Goal: Task Accomplishment & Management: Complete application form

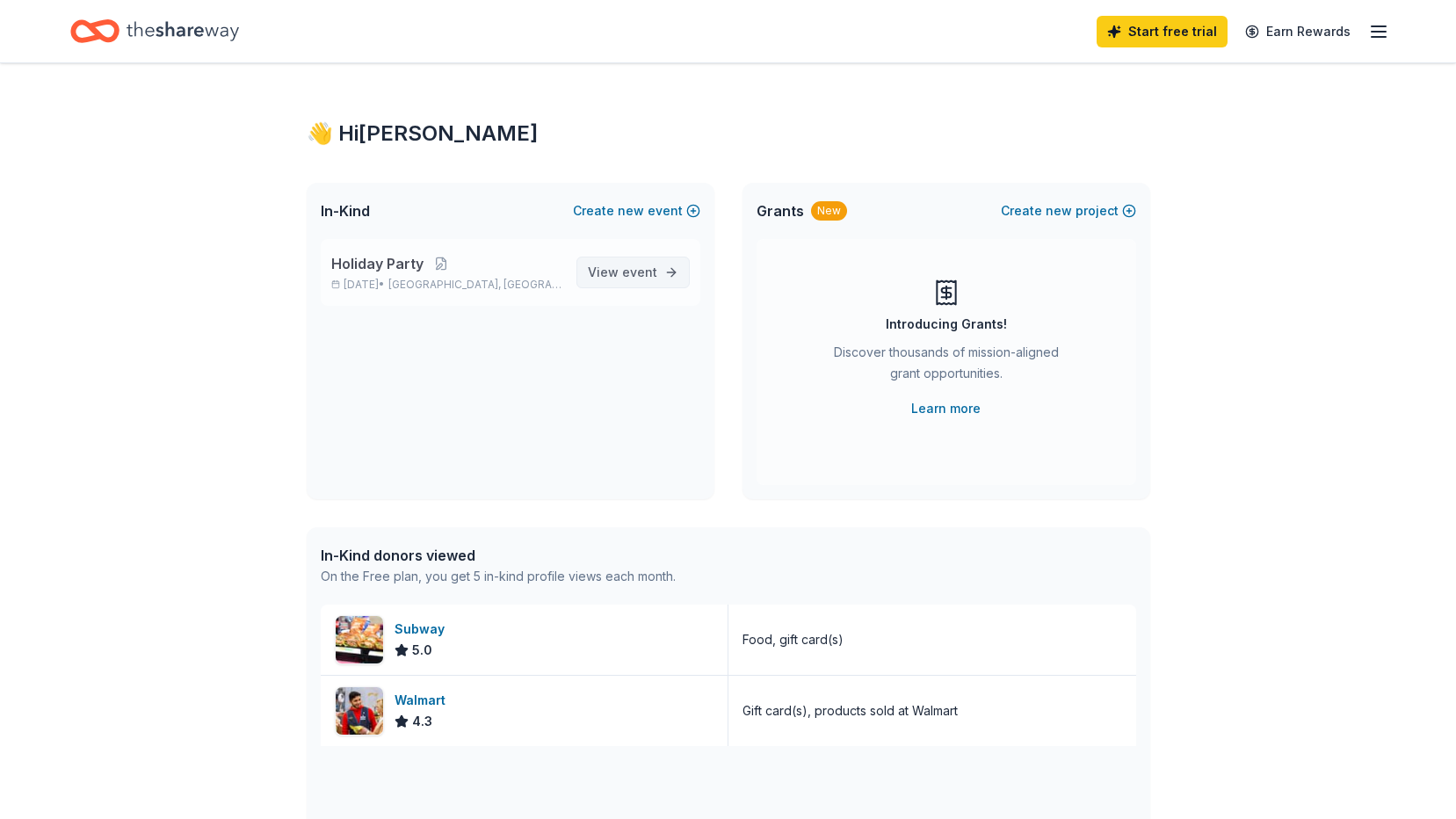
click at [601, 273] on span "View event" at bounding box center [622, 272] width 70 height 21
click at [669, 206] on button "Create new event" at bounding box center [637, 210] width 127 height 21
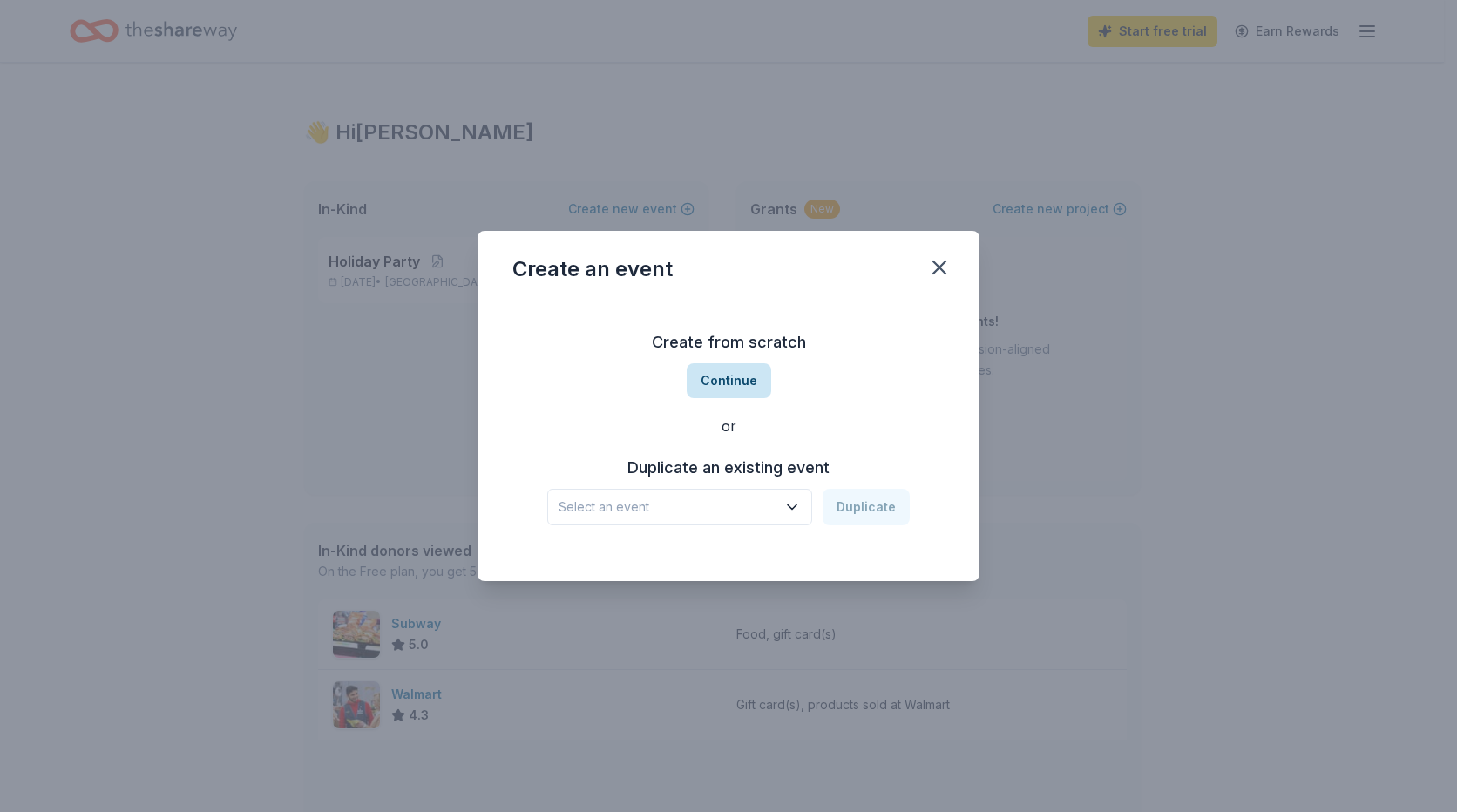
click at [743, 379] on button "Continue" at bounding box center [728, 380] width 85 height 35
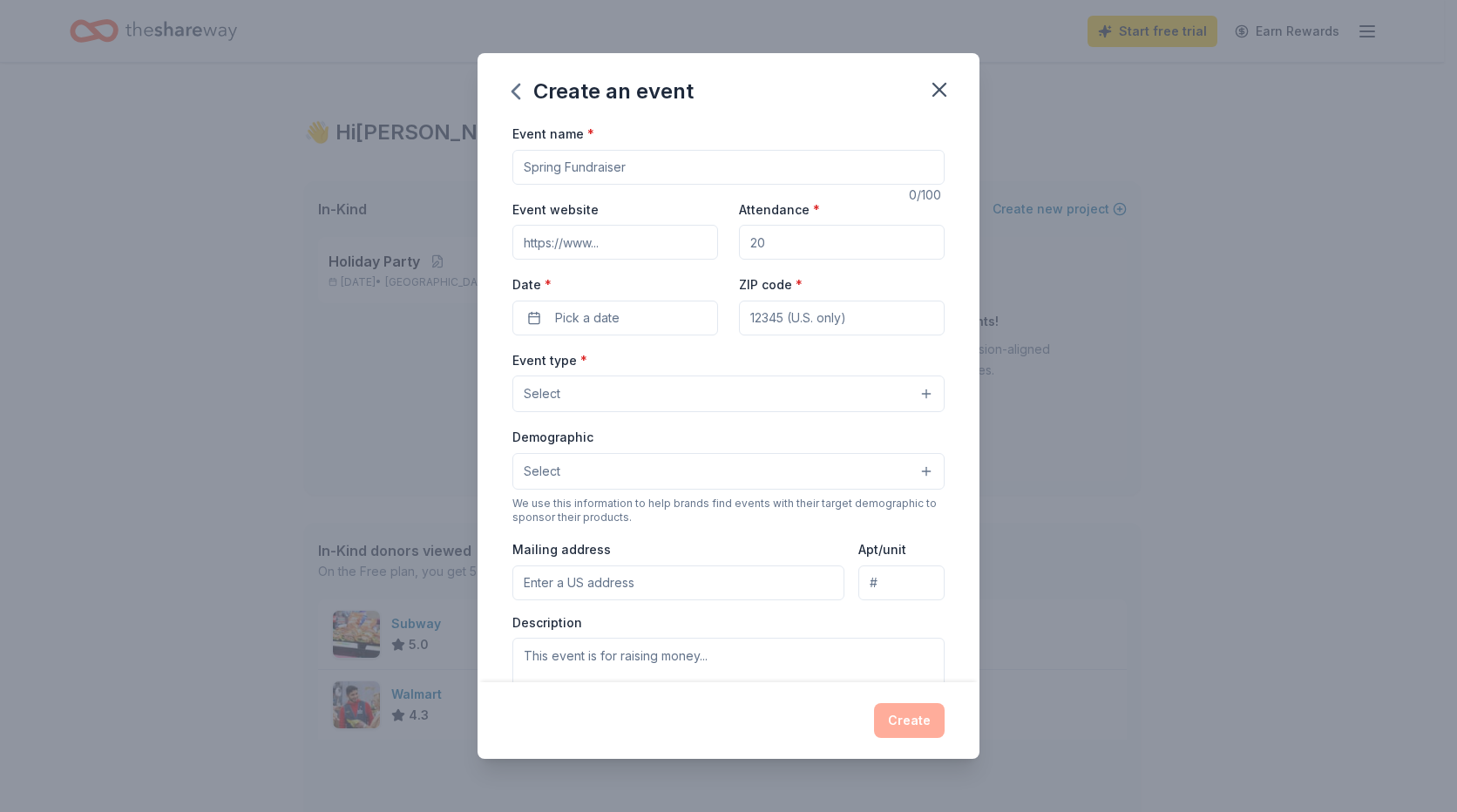
drag, startPoint x: 651, startPoint y: 166, endPoint x: 467, endPoint y: 160, distance: 184.1
click at [467, 160] on div "Create an event Event name * 0 /100 Event website Attendance * Date * Pick a da…" at bounding box center [728, 406] width 1457 height 812
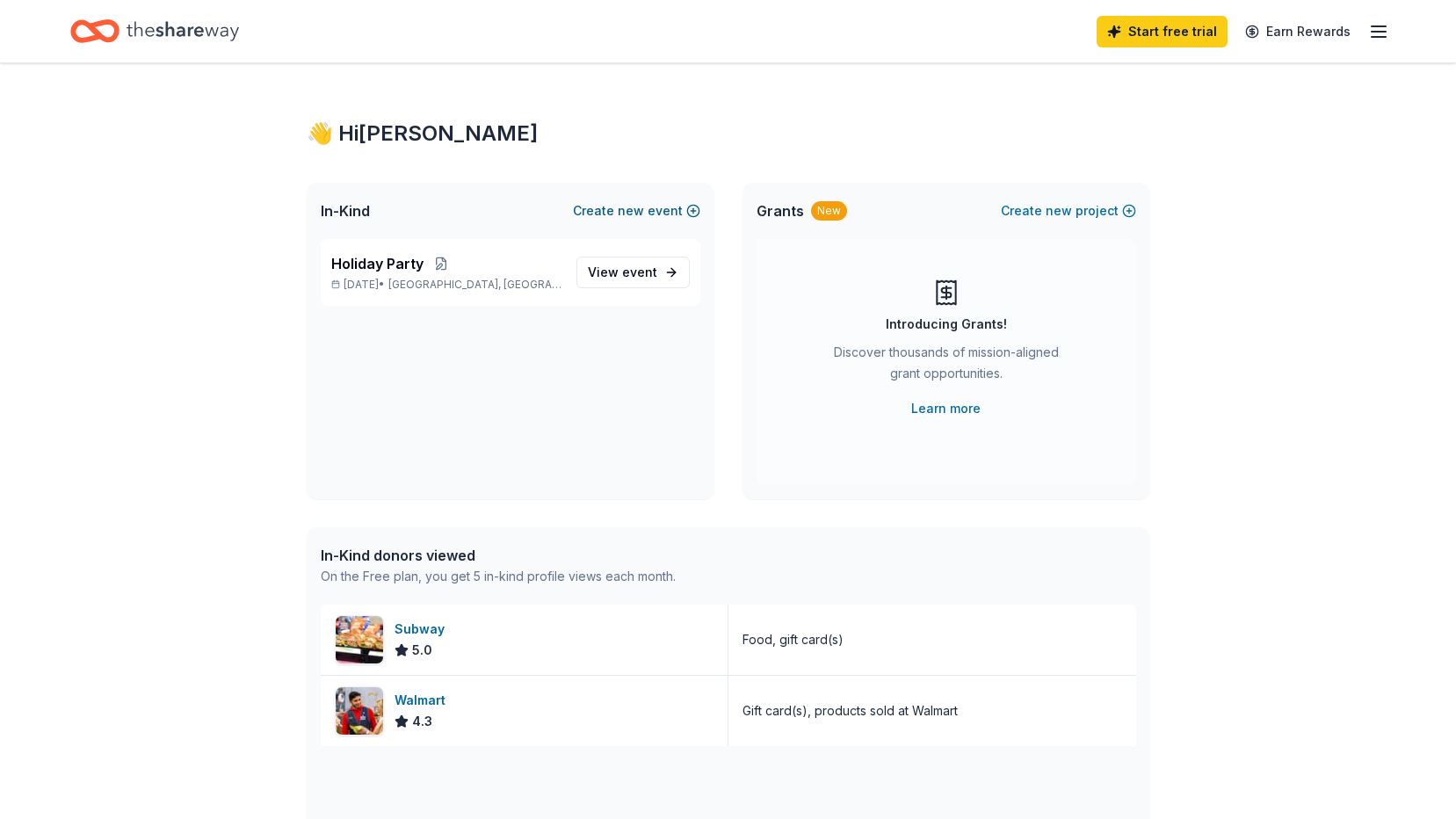
click at [649, 214] on button "Create new event" at bounding box center [637, 210] width 127 height 21
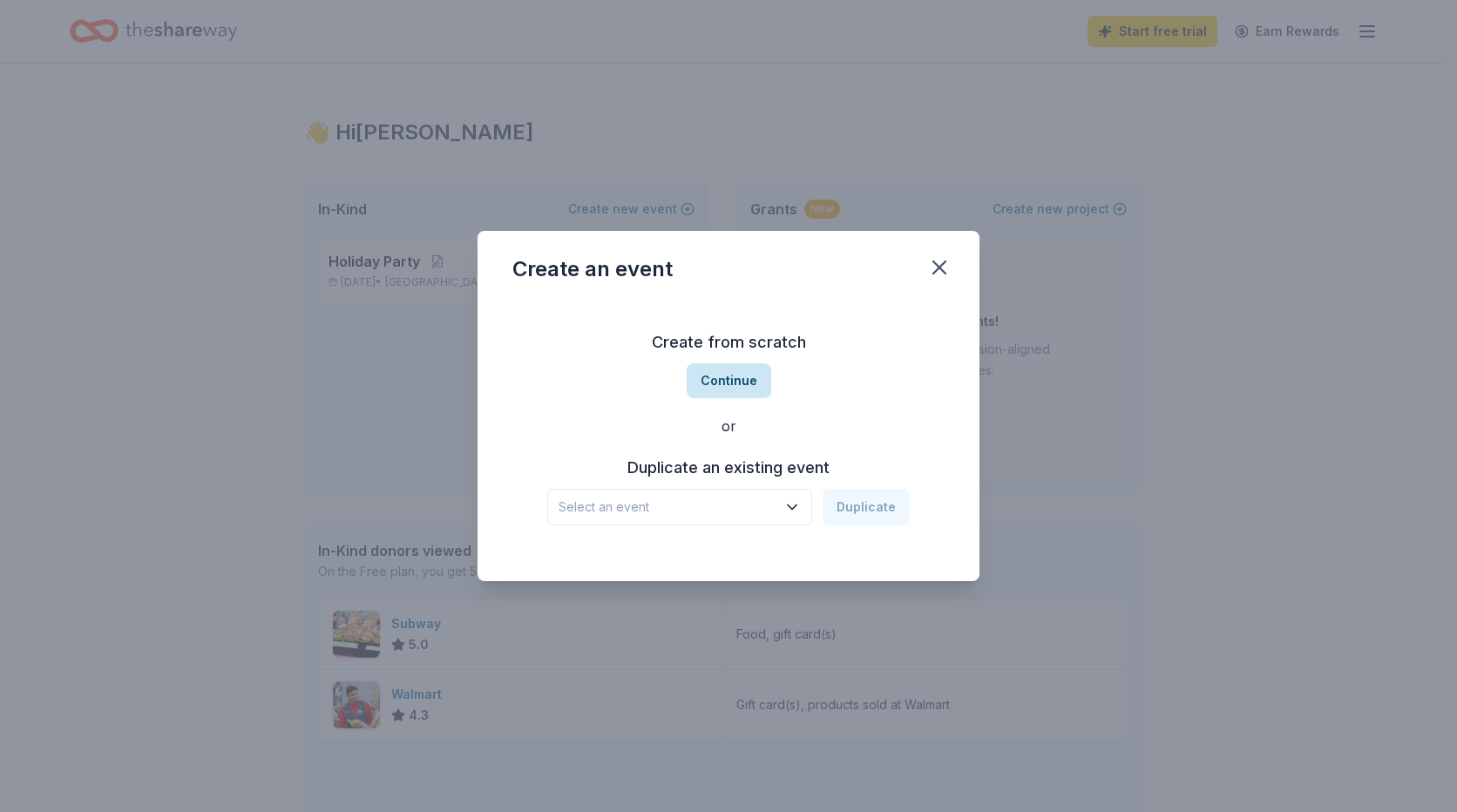
click at [703, 377] on button "Continue" at bounding box center [728, 380] width 85 height 35
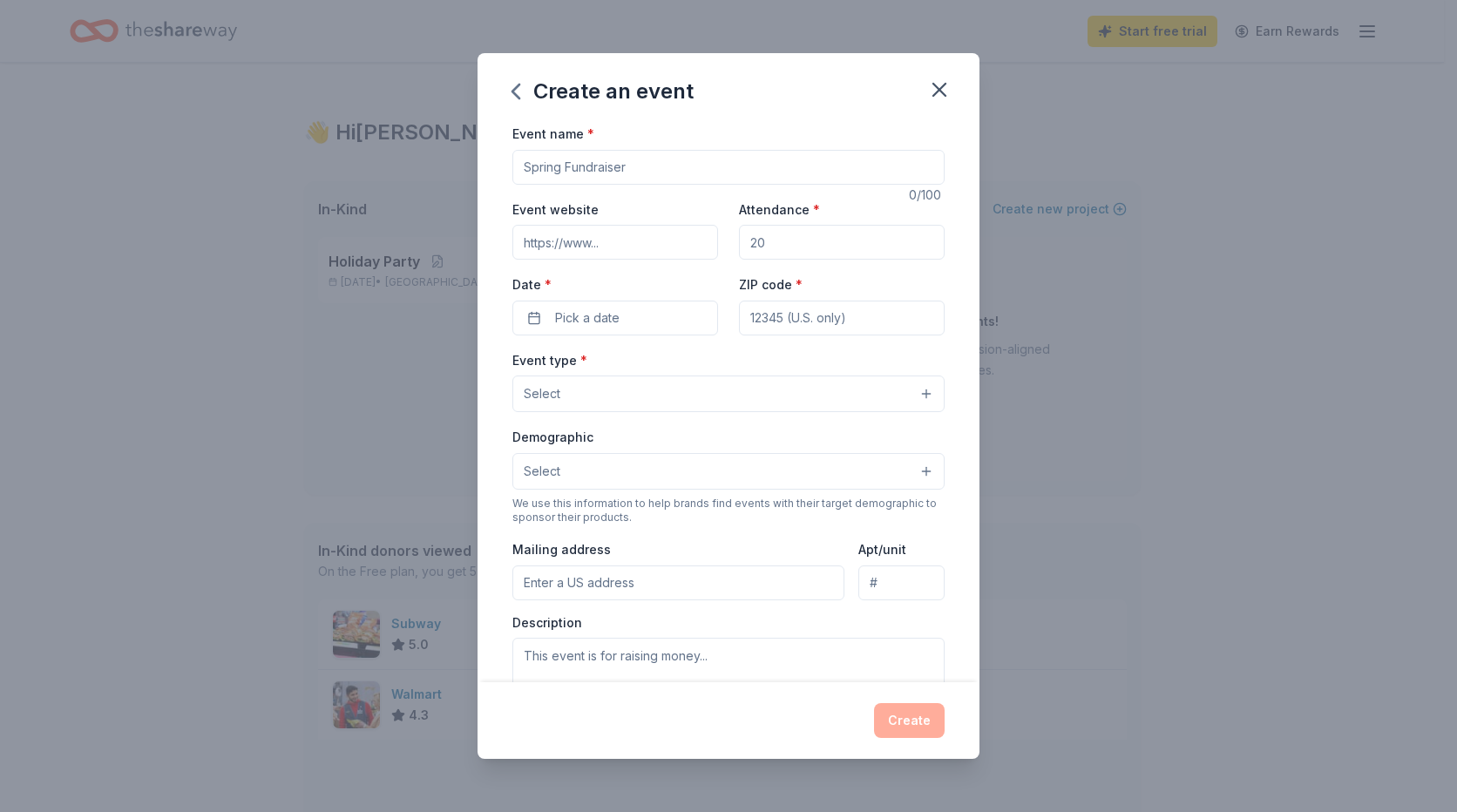
click at [622, 168] on input "Event name *" at bounding box center [728, 167] width 433 height 35
type input "R"
drag, startPoint x: 548, startPoint y: 164, endPoint x: 485, endPoint y: 173, distance: 63.6
click at [485, 173] on div "Event name * Fall Fundraiser 15 /100 Event website Attendance * Date * Pick a d…" at bounding box center [728, 403] width 502 height 559
type input "Haven Fundraiser"
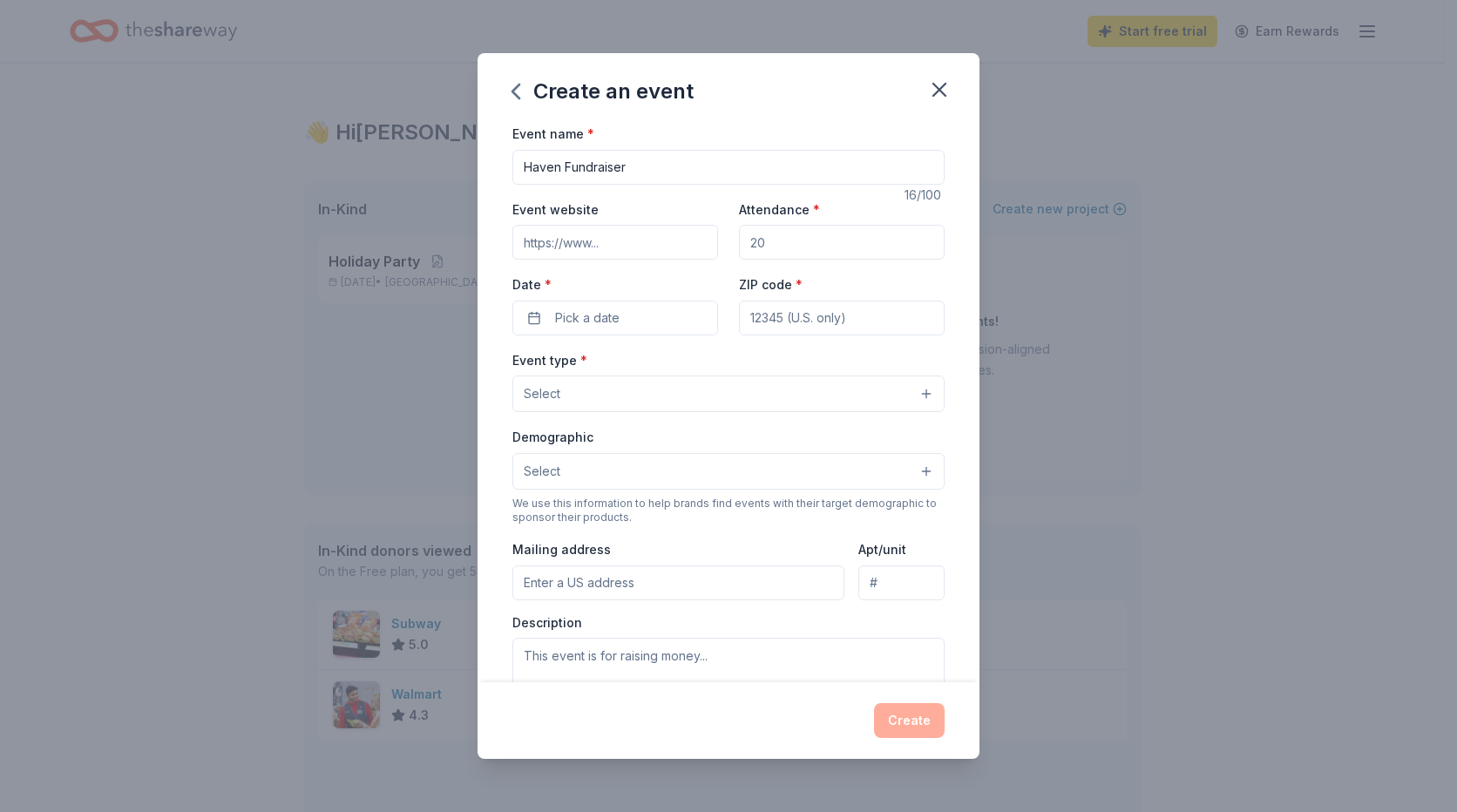
click at [767, 244] on input "Attendance *" at bounding box center [842, 242] width 206 height 35
drag, startPoint x: 767, startPoint y: 244, endPoint x: 723, endPoint y: 241, distance: 44.1
click at [723, 241] on div "Event website Attendance * Date * Pick a date ZIP code *" at bounding box center [728, 267] width 433 height 137
type input "250"
click at [600, 318] on span "Pick a date" at bounding box center [587, 317] width 65 height 21
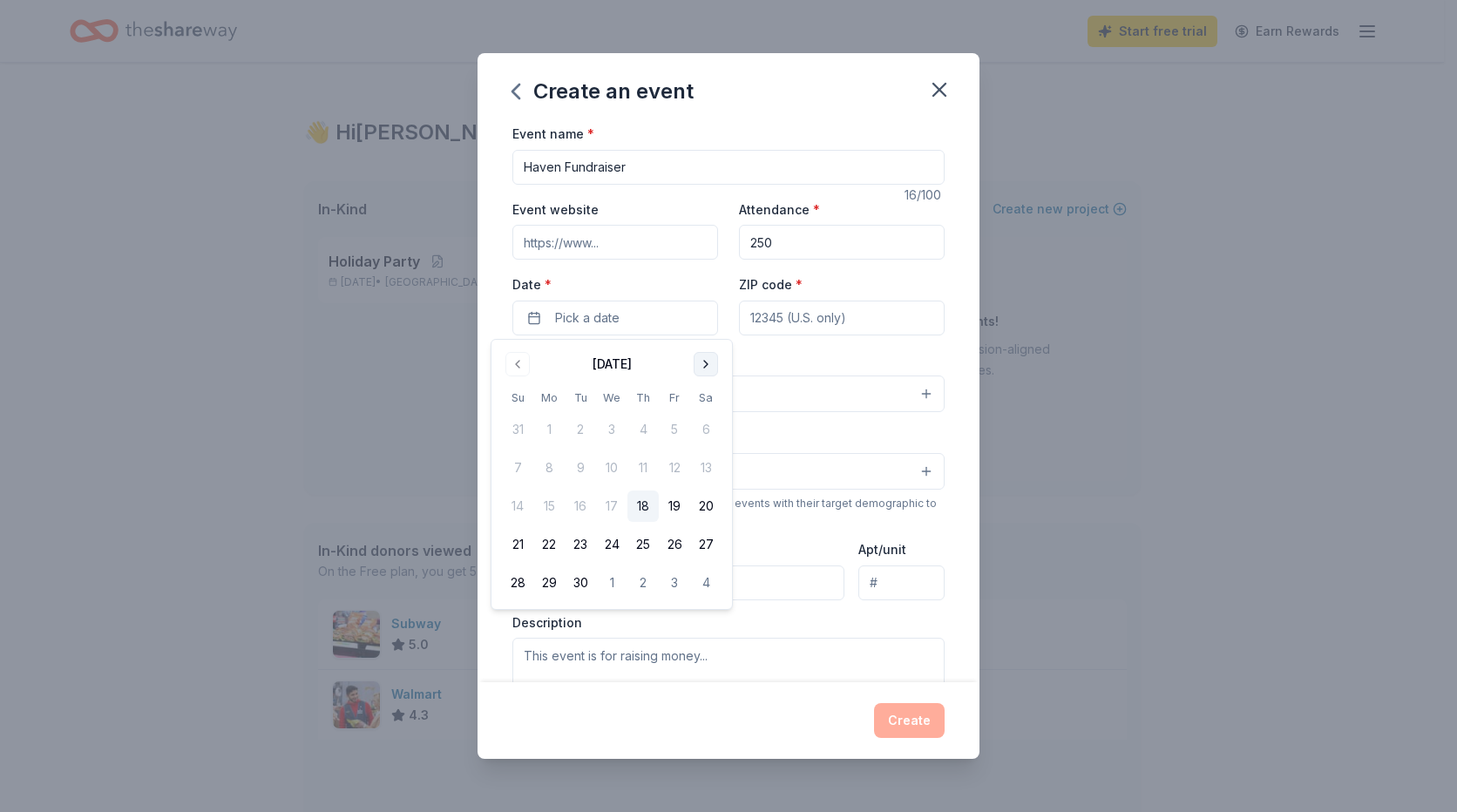
click at [697, 362] on button "Go to next month" at bounding box center [705, 363] width 24 height 24
click at [571, 503] on button "11" at bounding box center [580, 505] width 31 height 31
click at [1062, 318] on div "Create an event Event name * Haven Fundraiser 16 /100 Event website Attendance …" at bounding box center [728, 406] width 1457 height 812
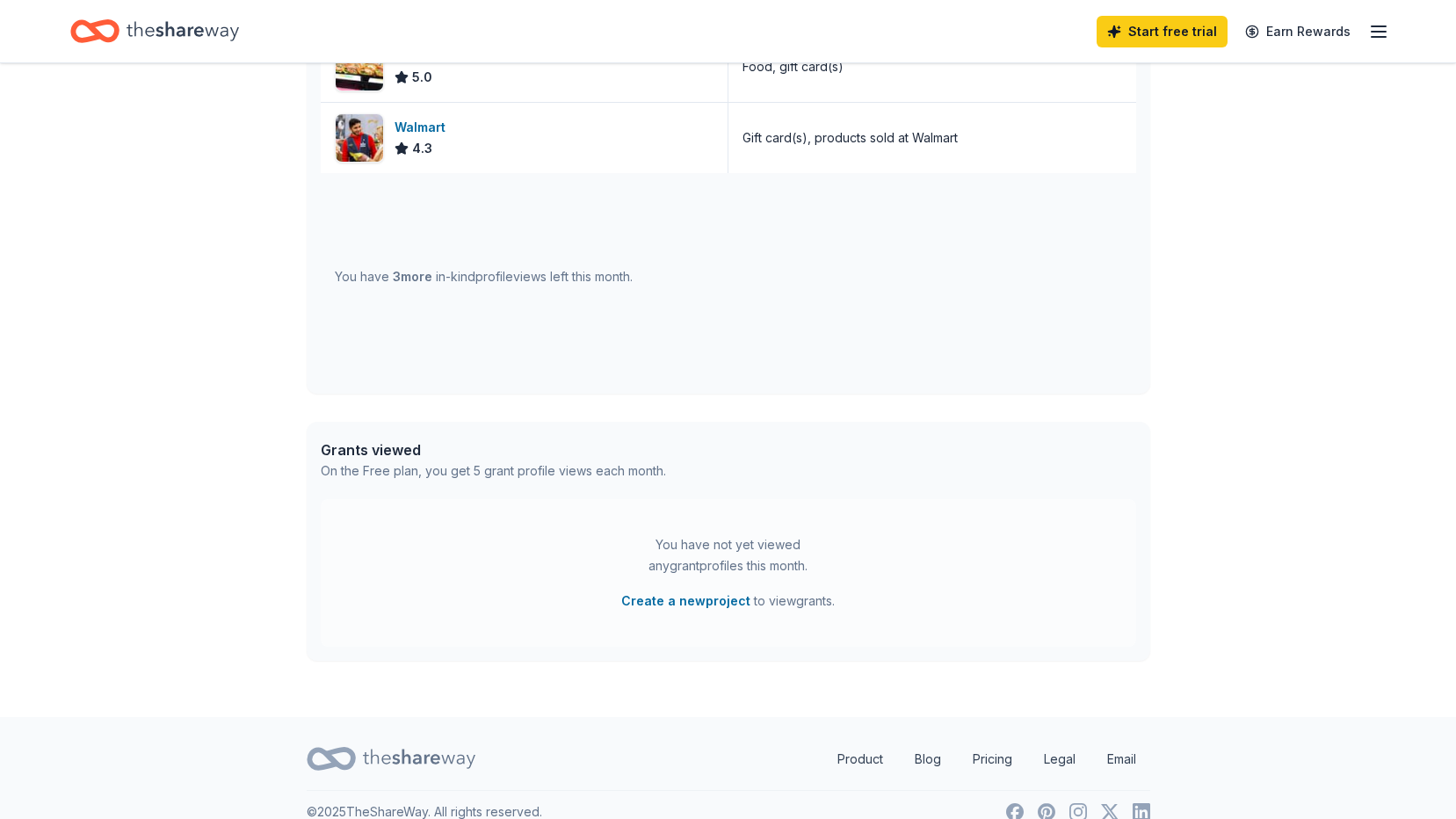
scroll to position [598, 0]
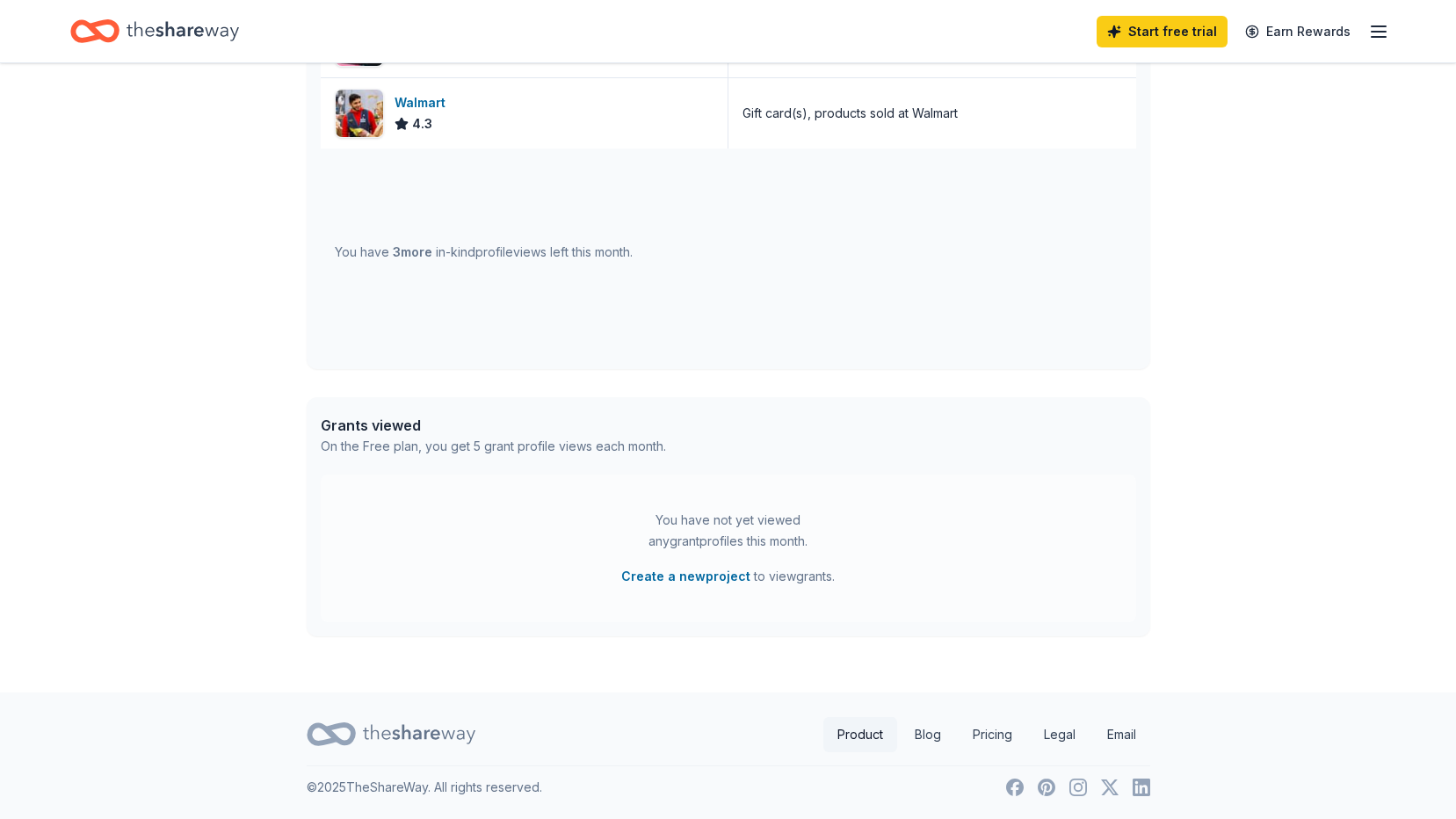
click at [855, 736] on link "Product" at bounding box center [860, 735] width 73 height 35
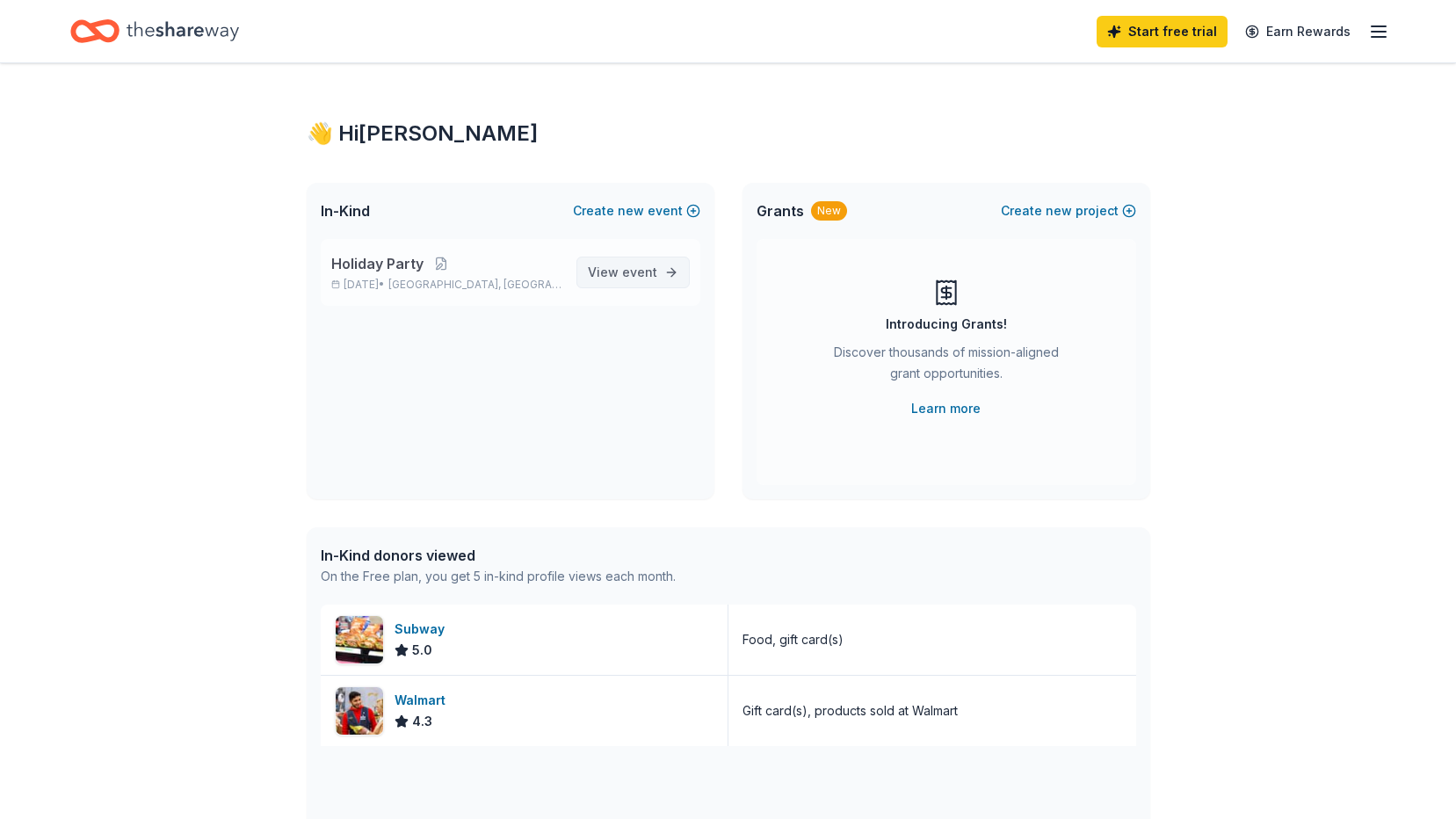
click at [592, 271] on span "View event" at bounding box center [622, 272] width 70 height 21
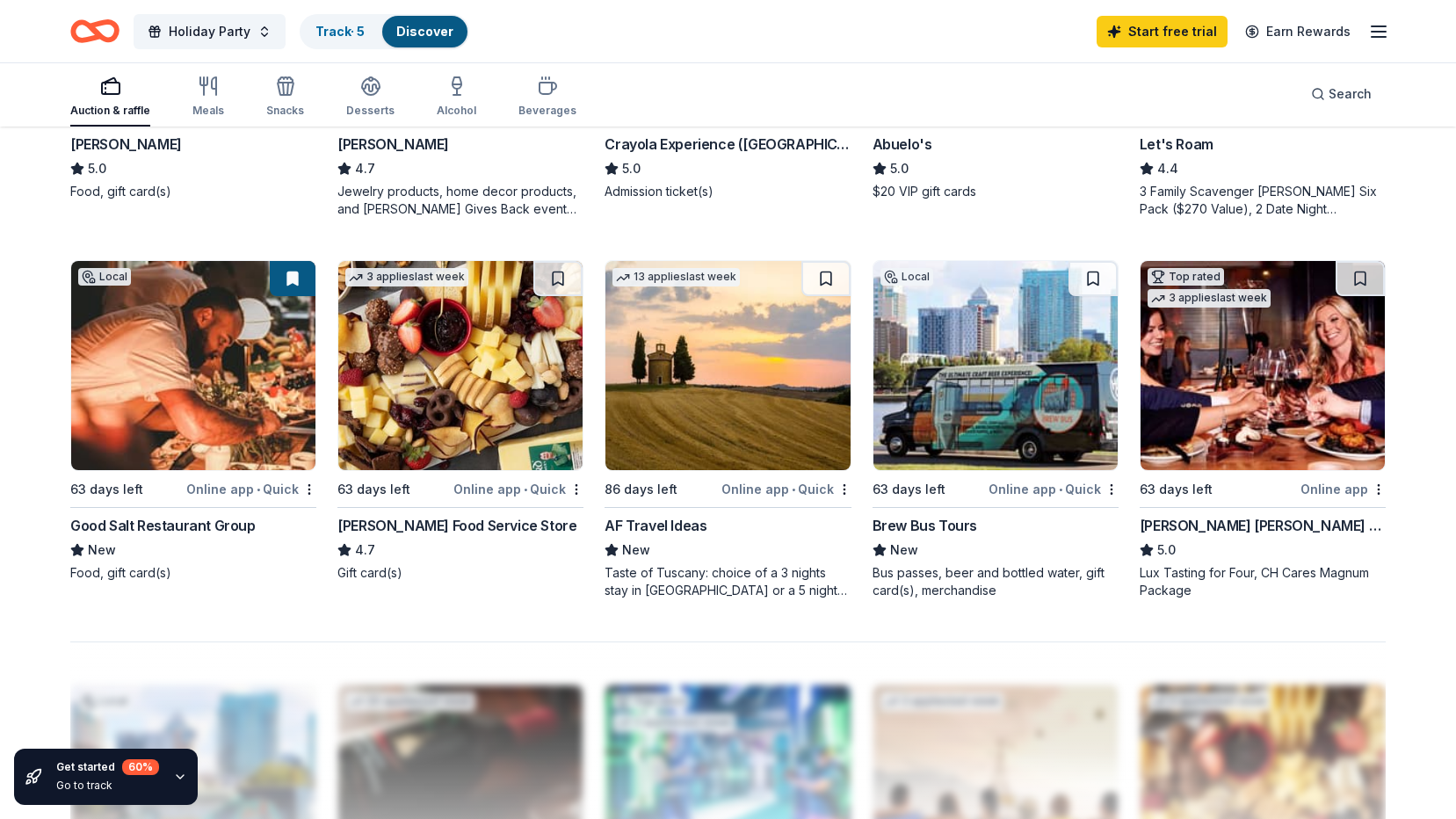
scroll to position [680, 0]
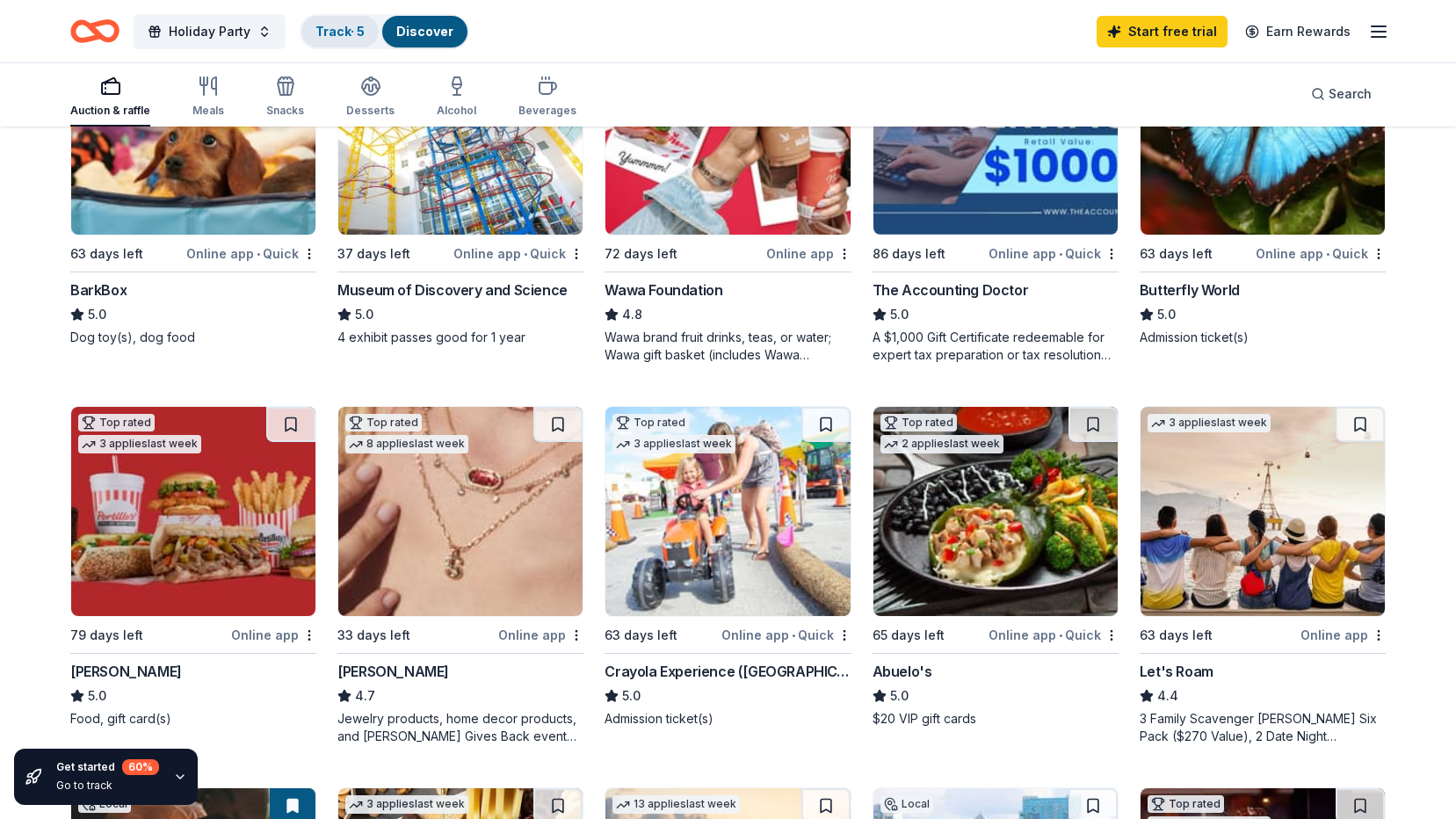
click at [364, 15] on div "Track · 5" at bounding box center [339, 31] width 77 height 32
click at [345, 24] on link "Track · 5" at bounding box center [340, 31] width 49 height 15
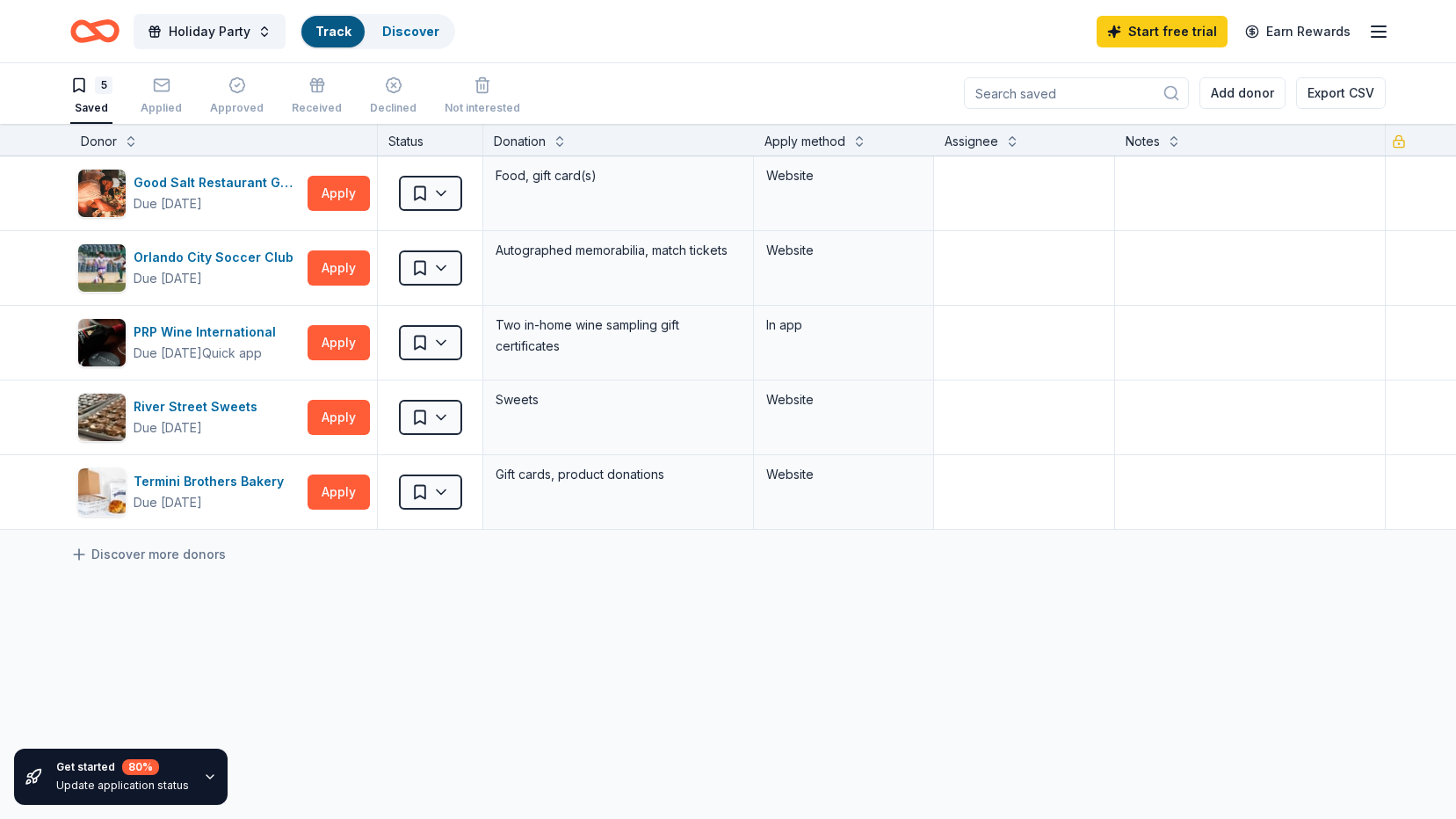
scroll to position [1, 0]
click at [345, 26] on link "Track" at bounding box center [333, 31] width 35 height 15
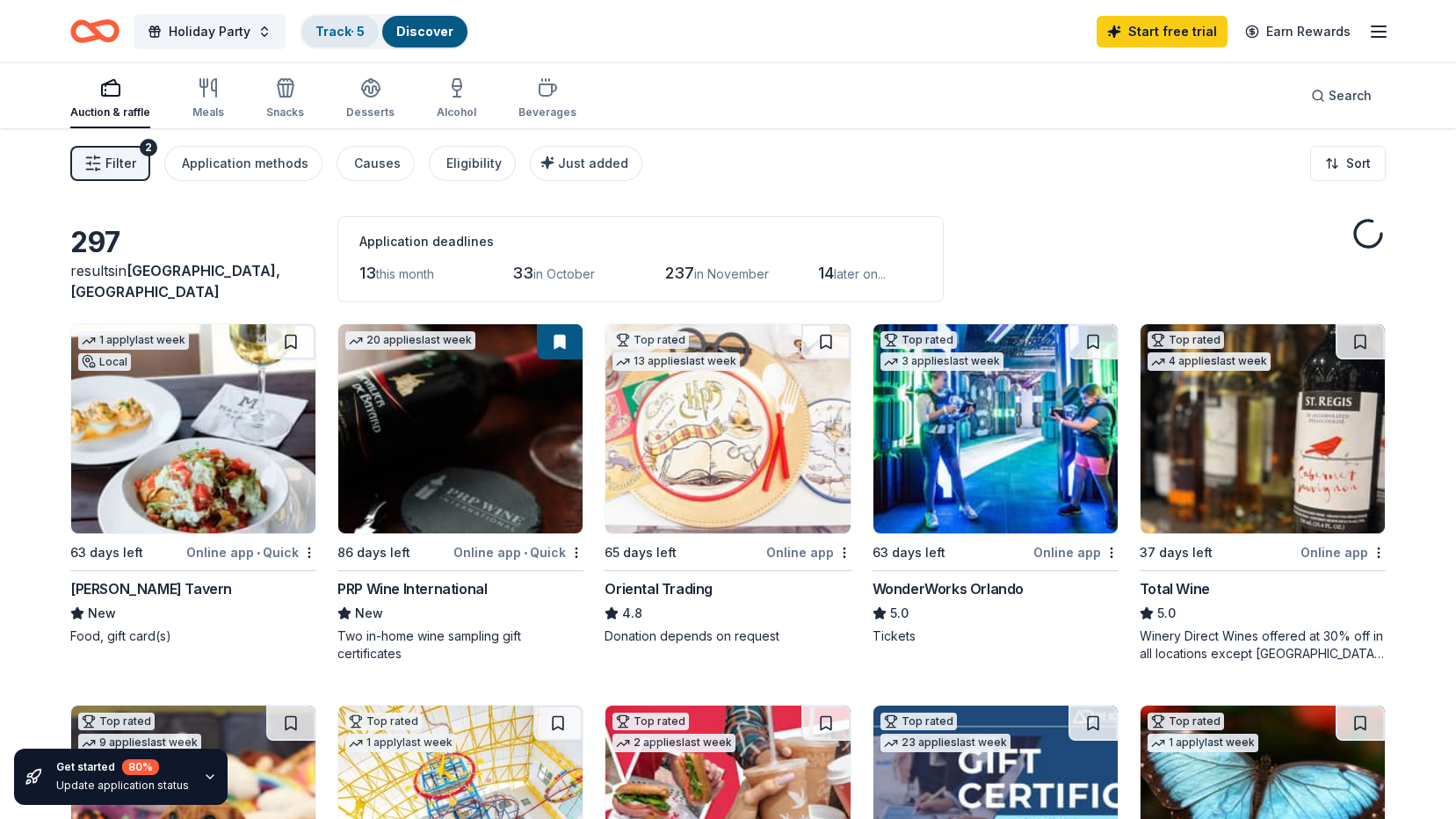
click at [321, 34] on link "Track · 5" at bounding box center [340, 31] width 49 height 15
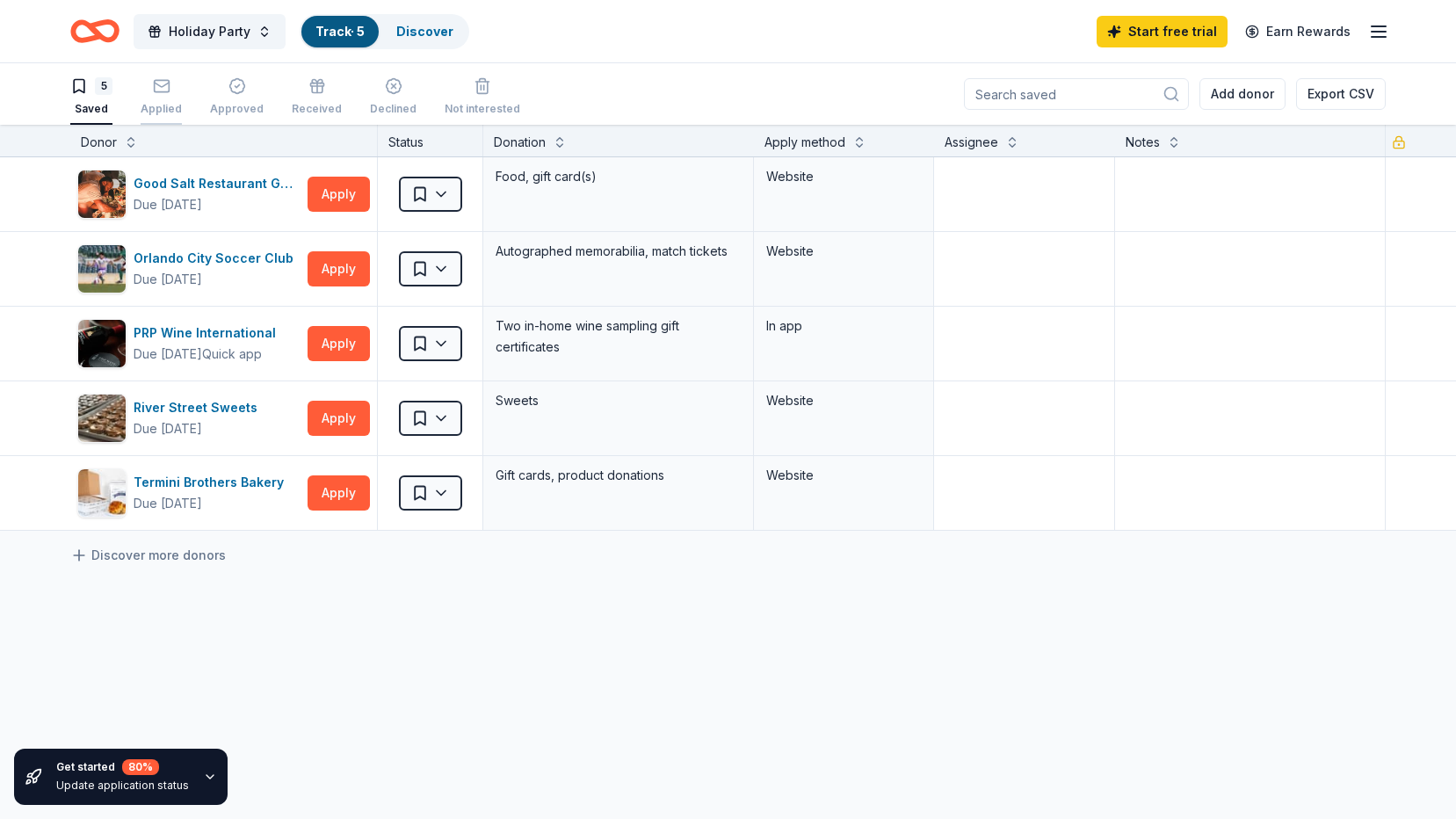
click at [158, 81] on rect "button" at bounding box center [161, 85] width 15 height 12
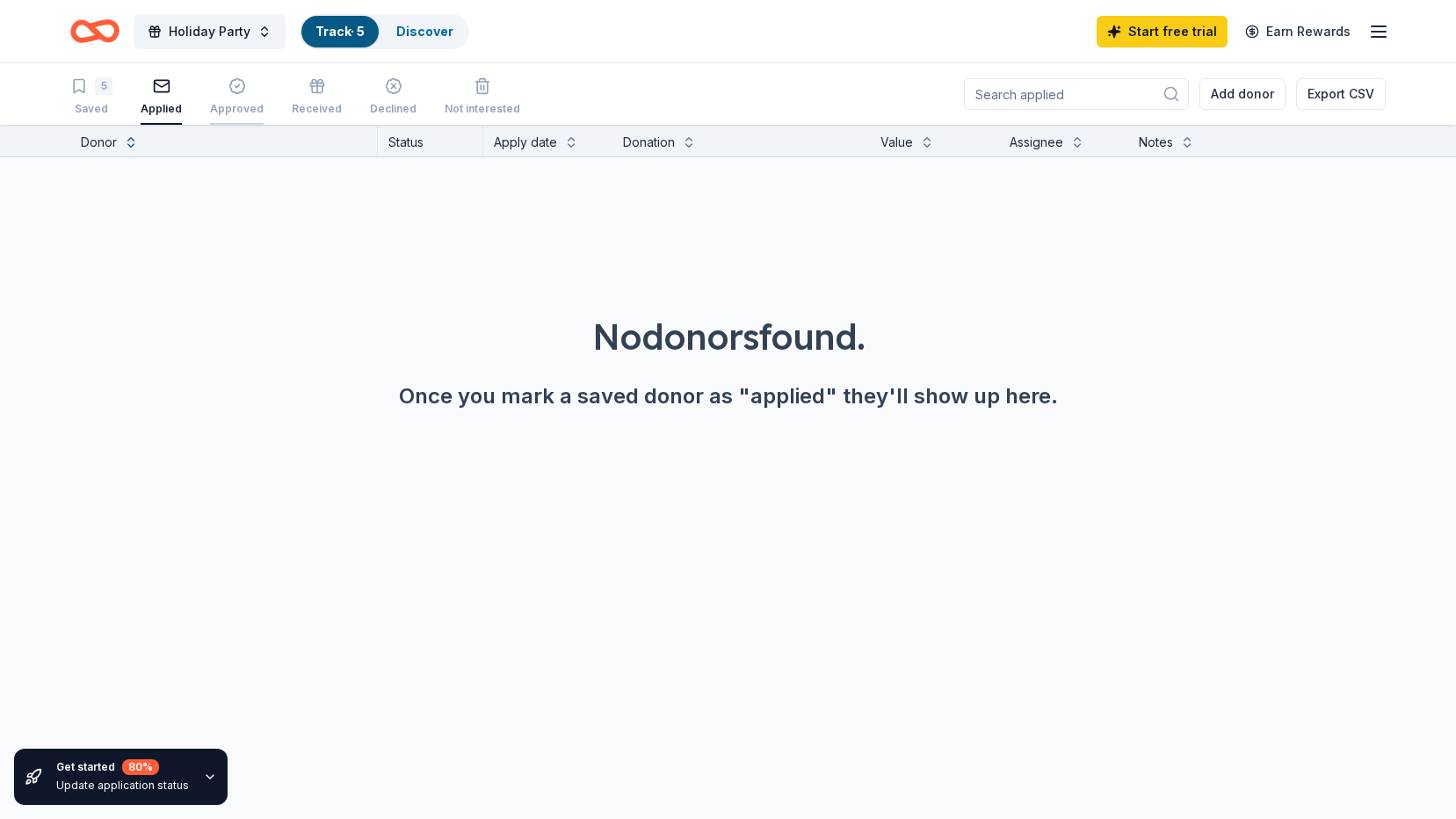
click at [229, 84] on icon "button" at bounding box center [237, 85] width 17 height 17
click at [315, 90] on icon "button" at bounding box center [318, 90] width 11 height 7
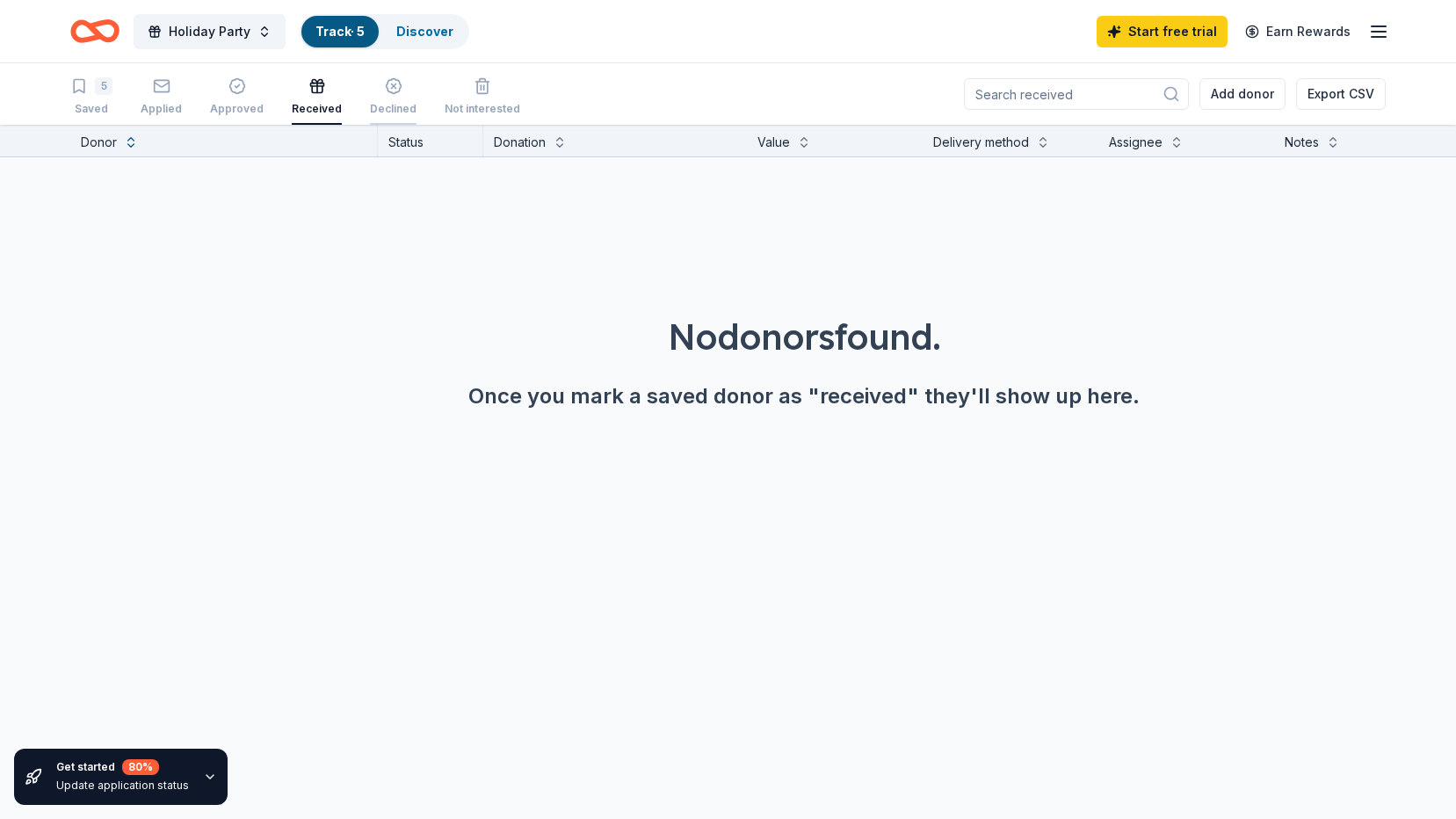
click at [404, 98] on div "Declined" at bounding box center [393, 96] width 46 height 39
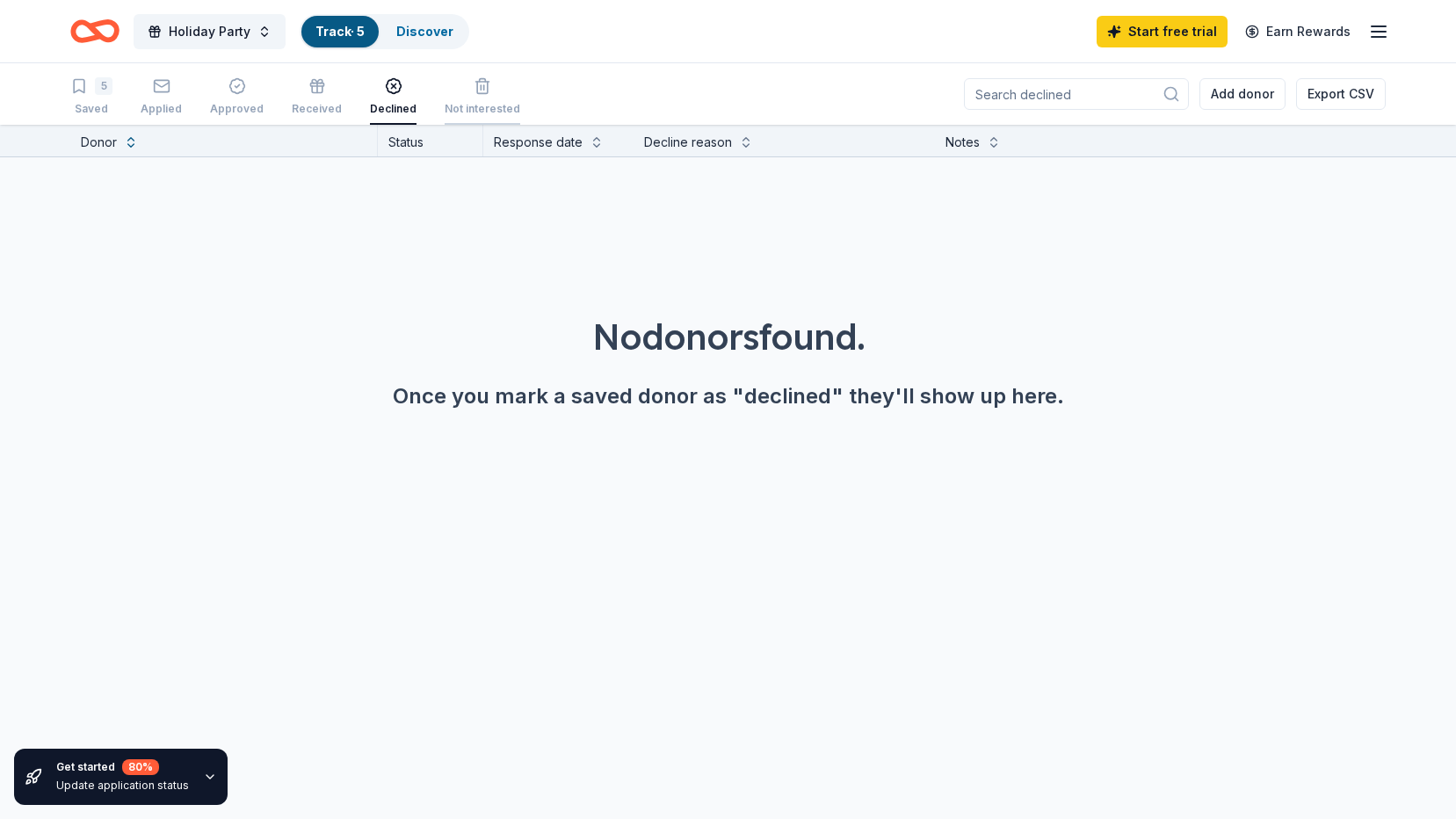
click at [471, 105] on div "Not interested" at bounding box center [482, 109] width 75 height 15
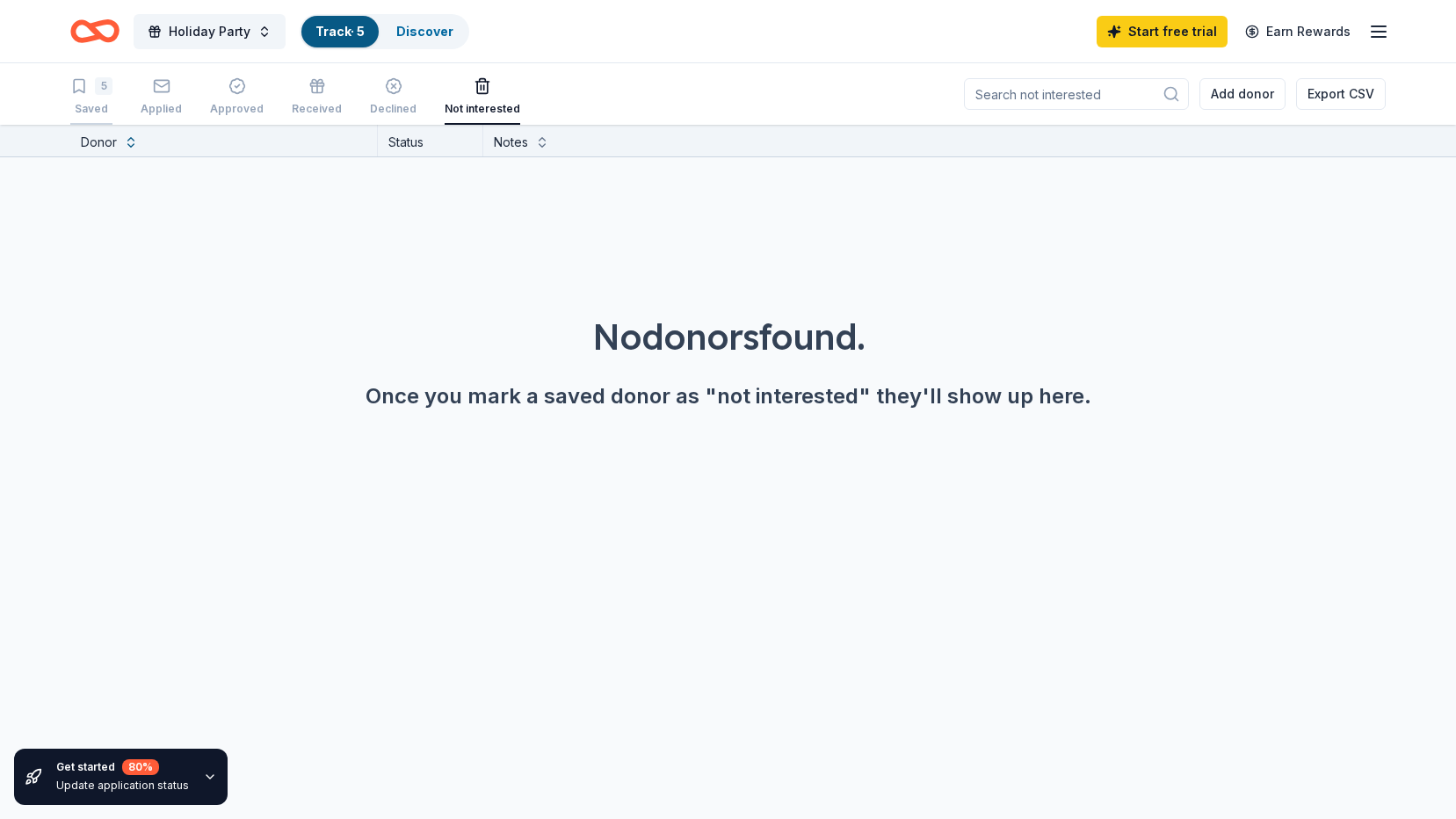
click at [99, 99] on div "5 Saved" at bounding box center [92, 96] width 43 height 39
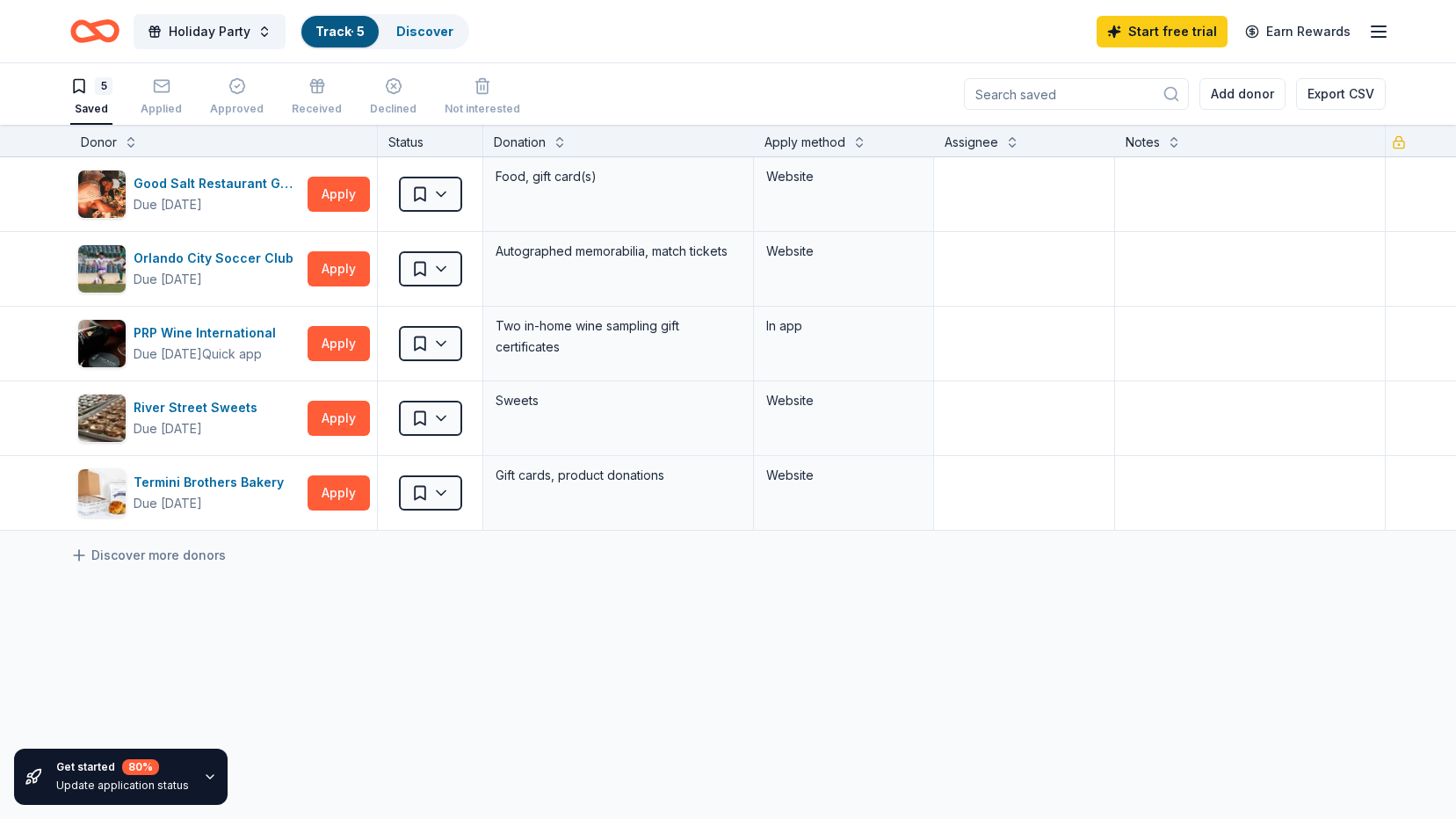
click at [1374, 34] on icon "button" at bounding box center [1378, 31] width 21 height 21
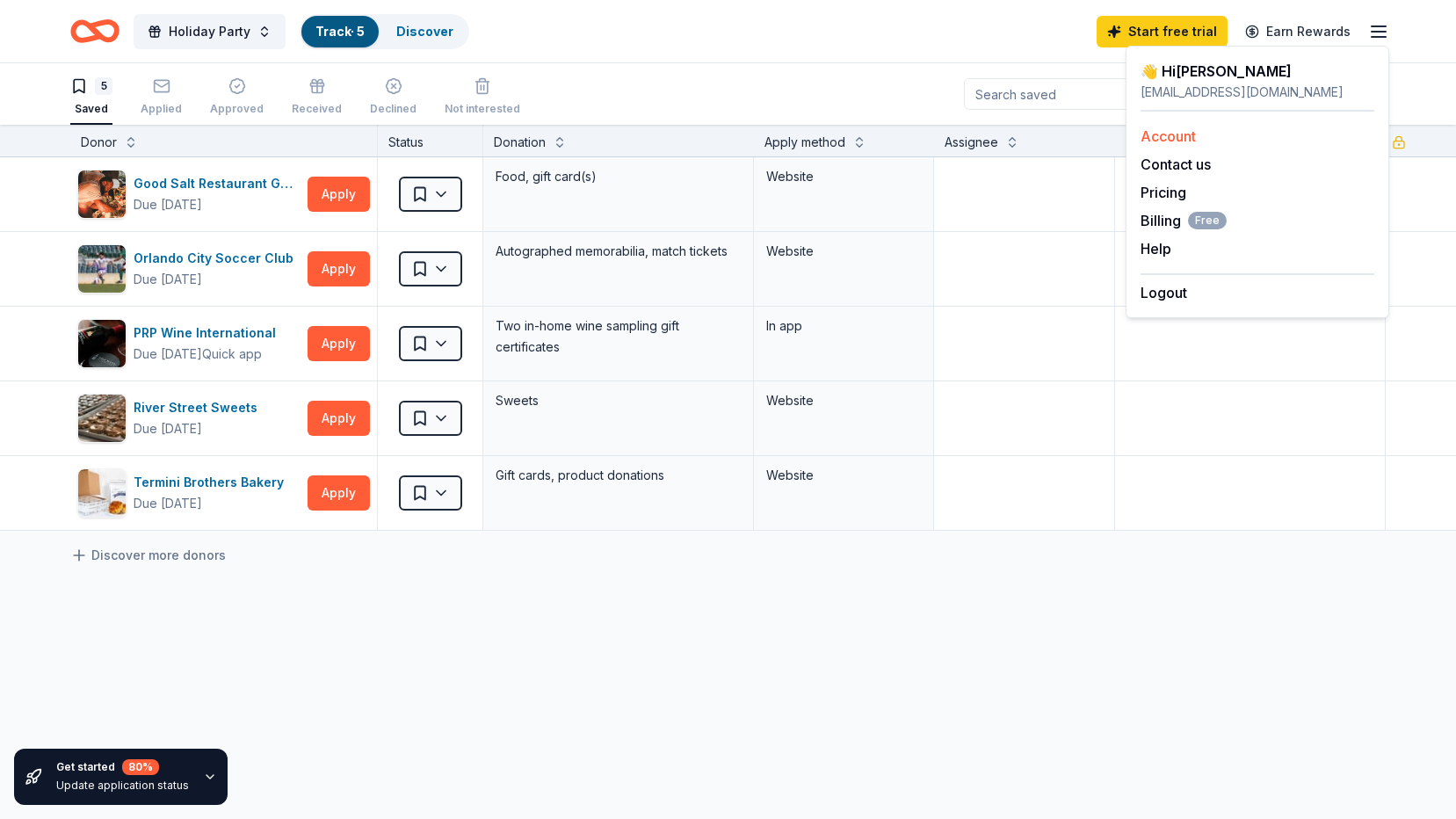
click at [1189, 136] on link "Account" at bounding box center [1168, 135] width 55 height 17
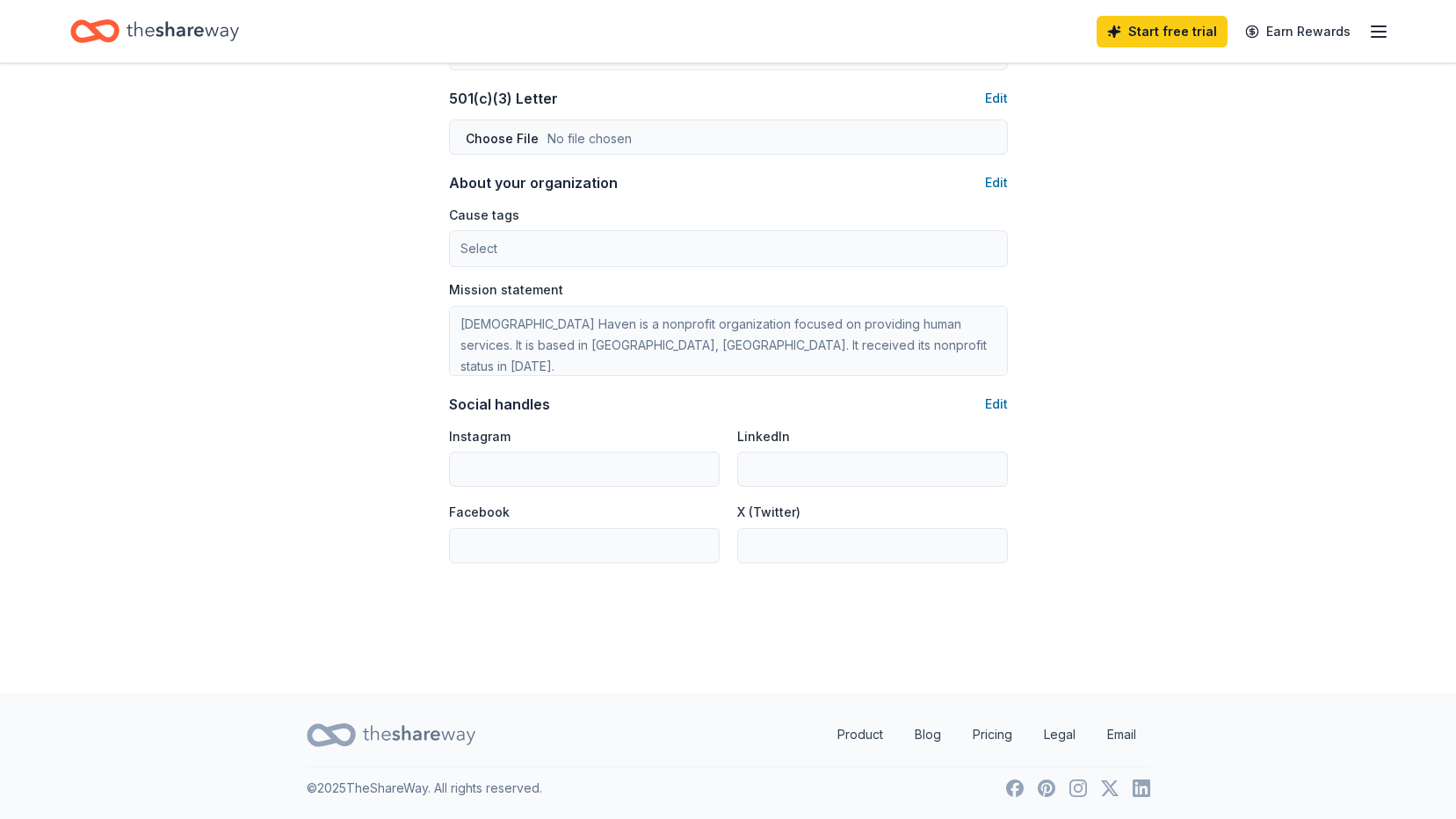
scroll to position [940, 0]
